Goal: Task Accomplishment & Management: Use online tool/utility

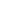
scroll to position [6, 0]
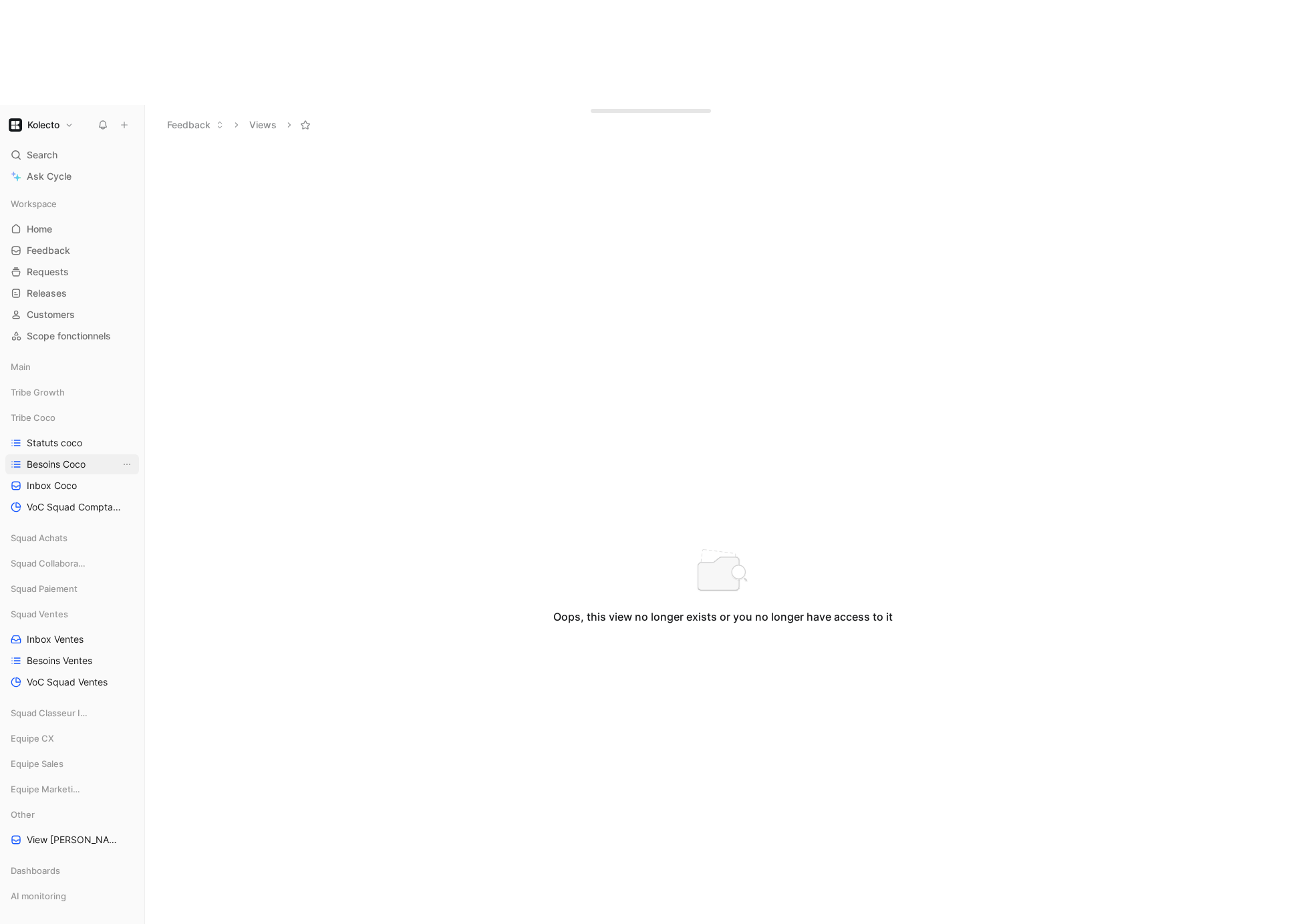
click at [57, 458] on span "Besoins Coco" at bounding box center [56, 464] width 58 height 13
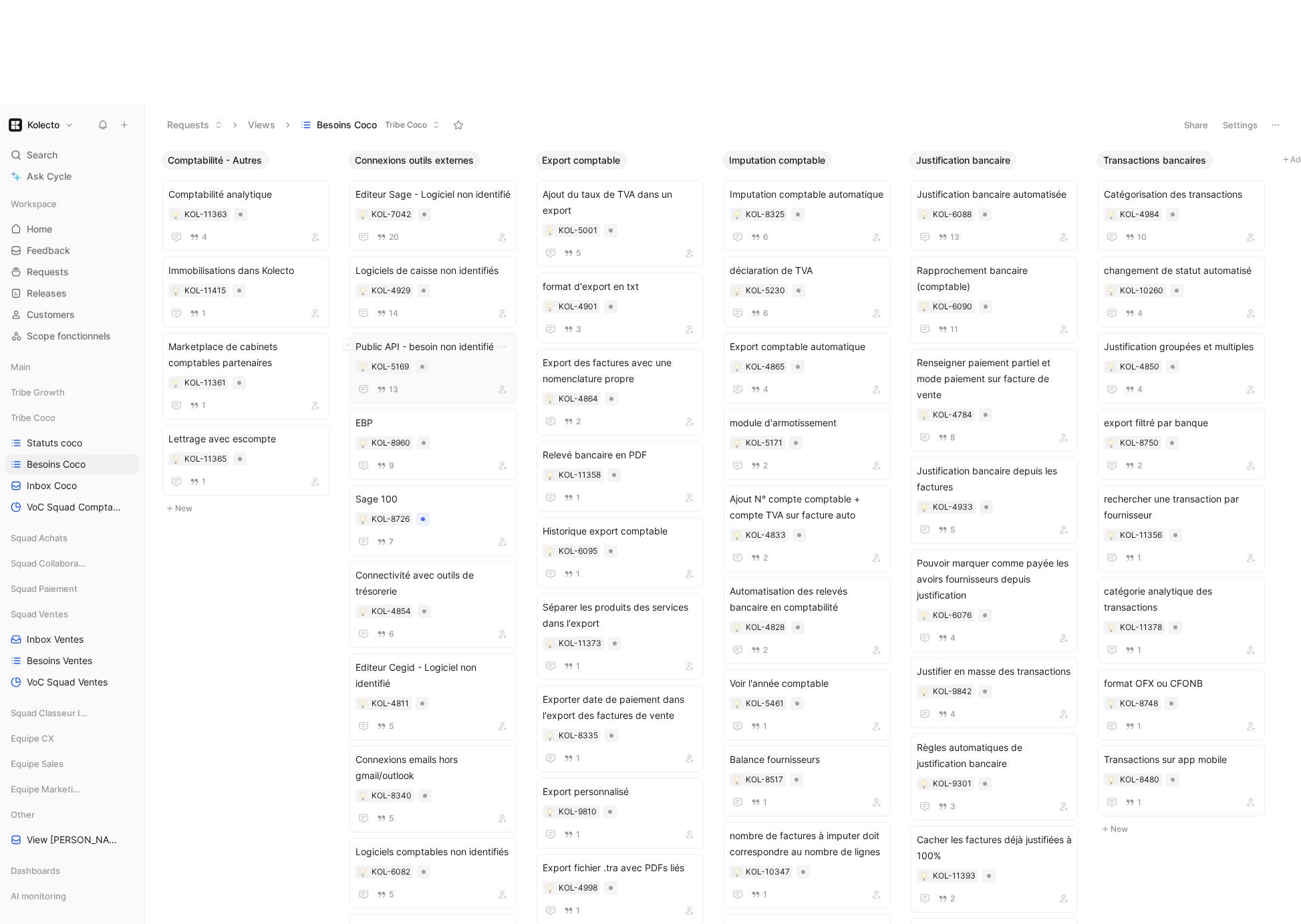
click at [474, 339] on div "Public API - besoin non identifié KOL-5169 13" at bounding box center [433, 368] width 155 height 58
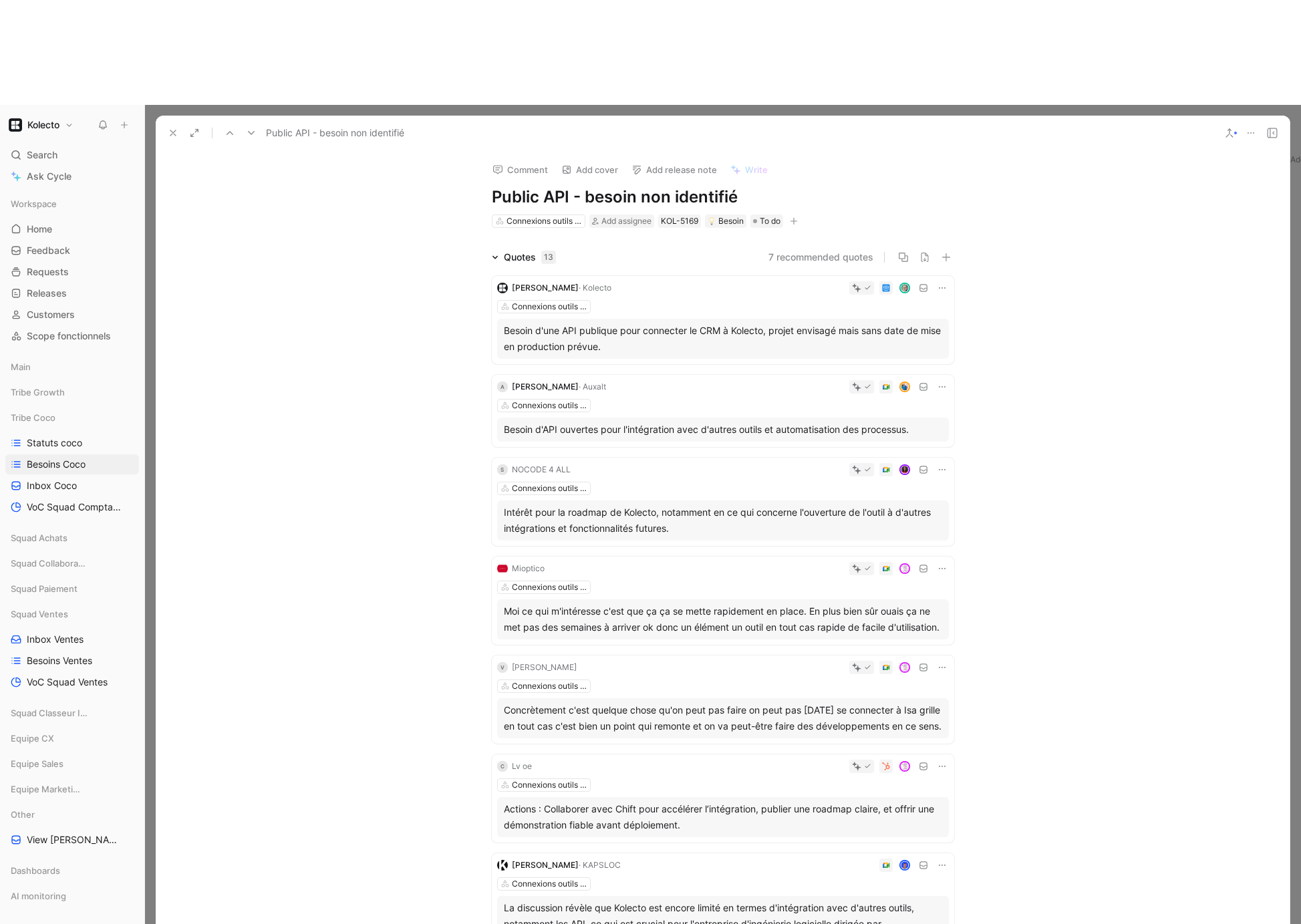
click at [1249, 128] on icon at bounding box center [1251, 133] width 11 height 11
click at [1156, 98] on div "Export quotes" at bounding box center [1193, 95] width 121 height 16
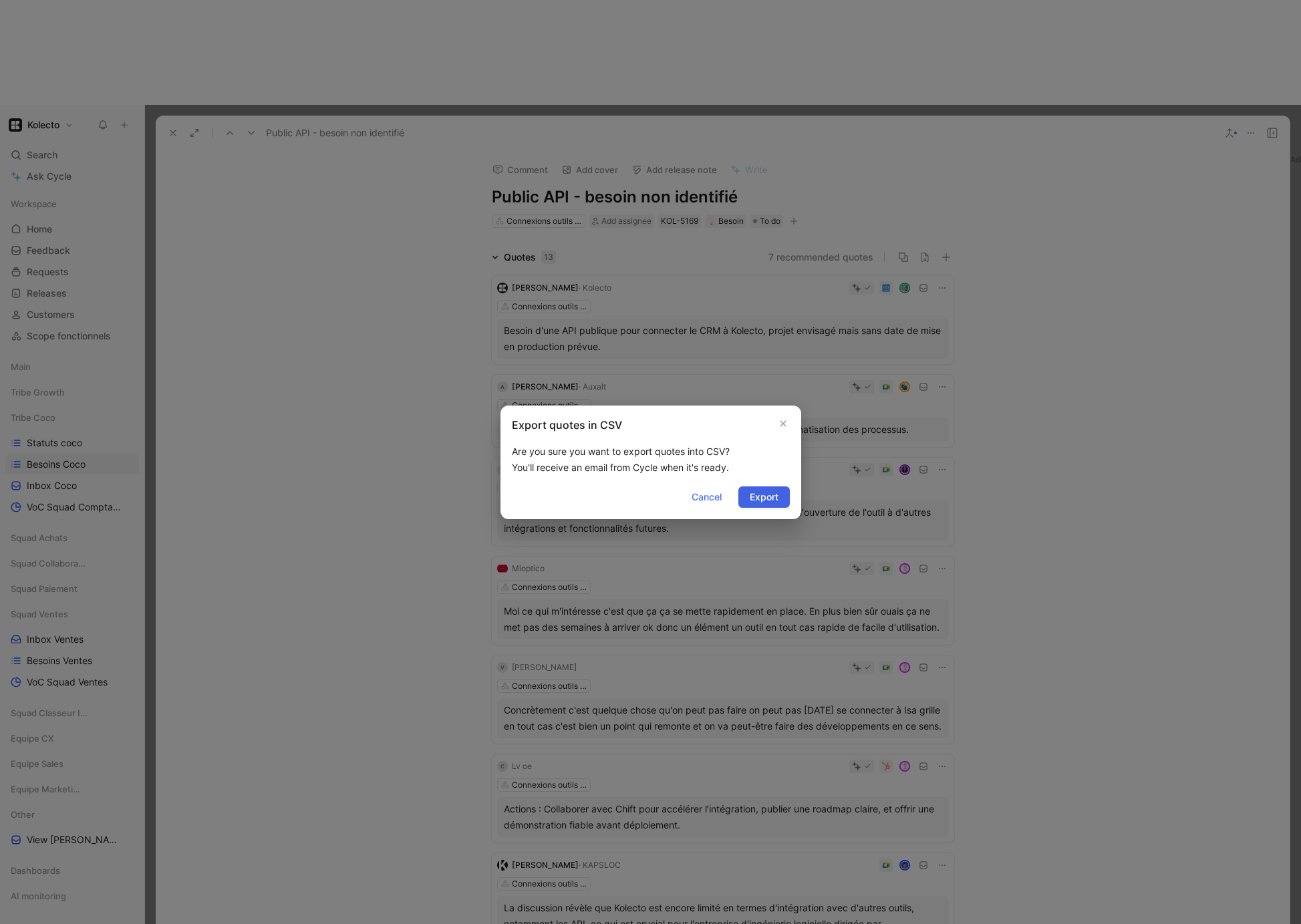
click at [758, 499] on span "Export" at bounding box center [764, 497] width 29 height 16
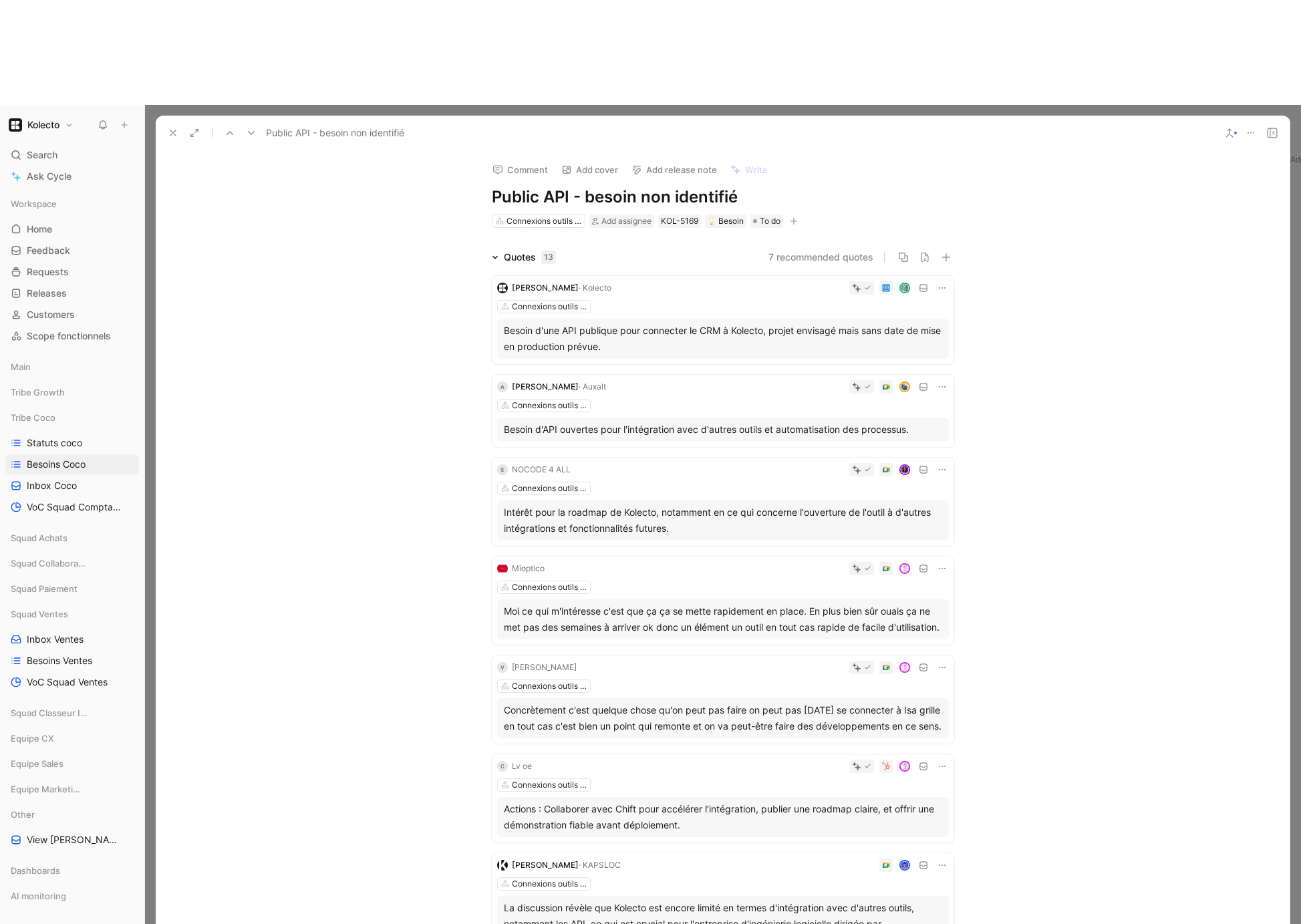
click at [1257, 123] on button at bounding box center [1251, 133] width 19 height 19
click at [1178, 95] on div "Export quotes" at bounding box center [1193, 95] width 121 height 16
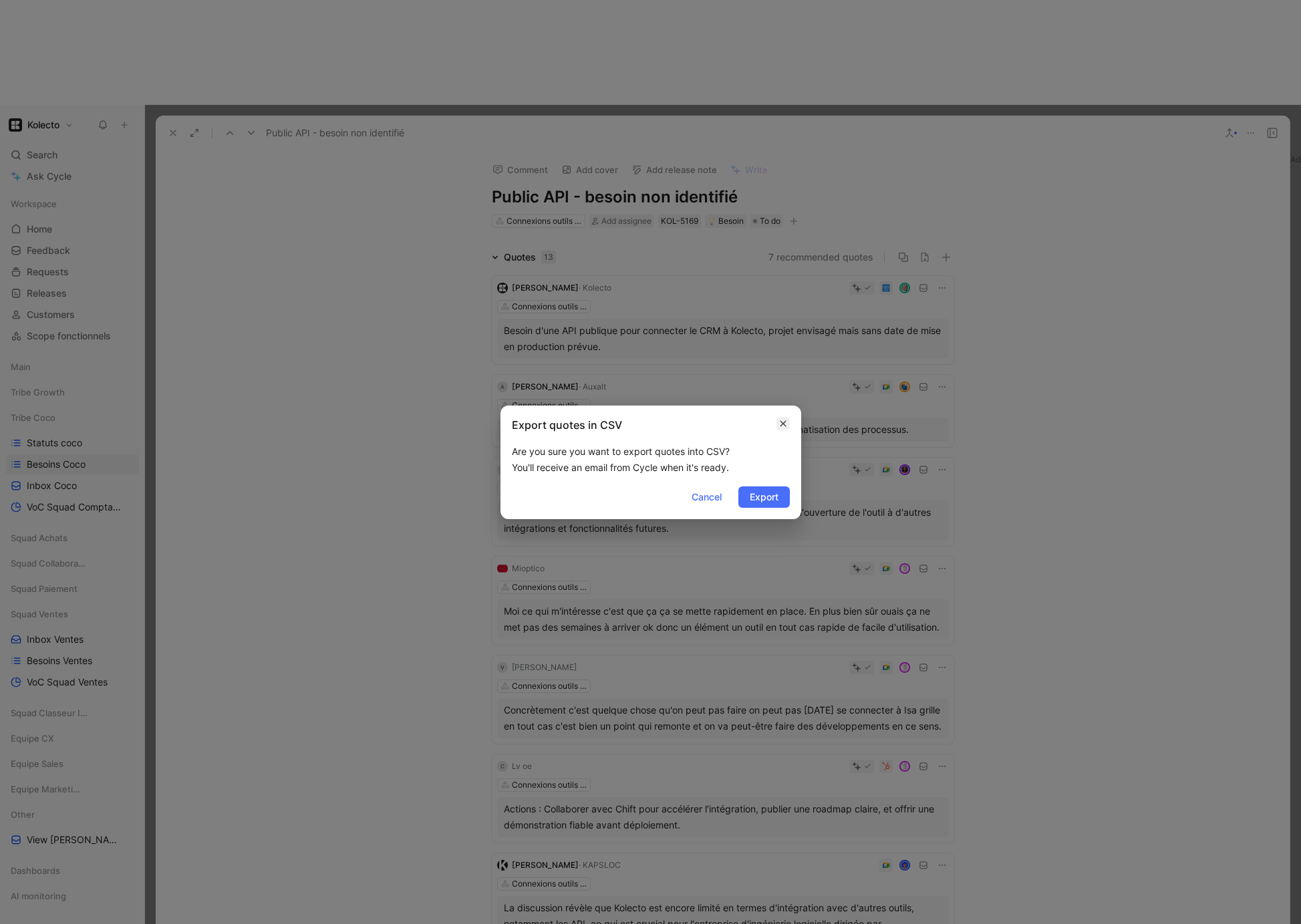
click at [789, 426] on button "button" at bounding box center [783, 424] width 13 height 13
